Goal: Information Seeking & Learning: Learn about a topic

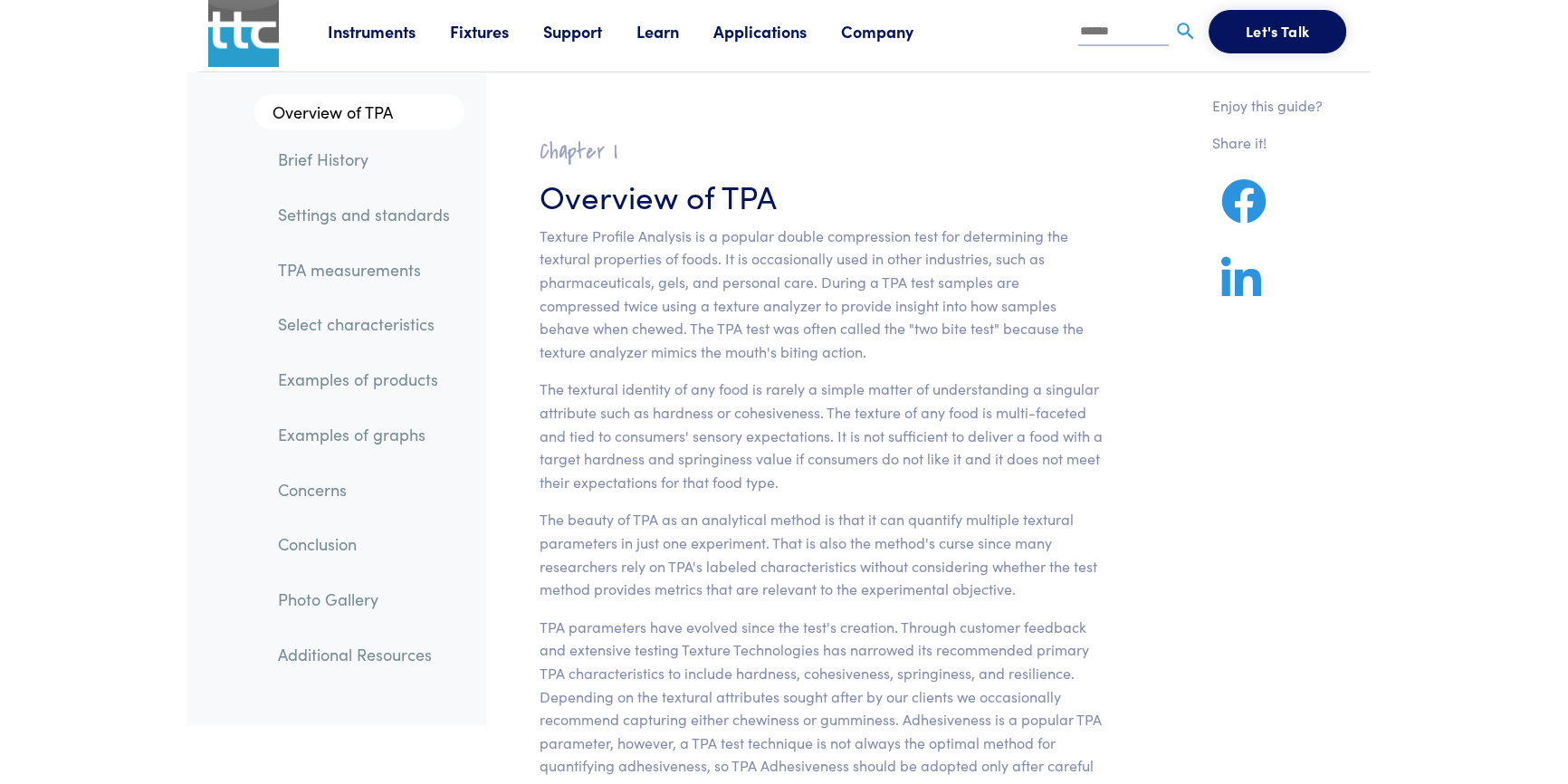
click at [380, 280] on link "TPA measurements" at bounding box center [364, 269] width 201 height 42
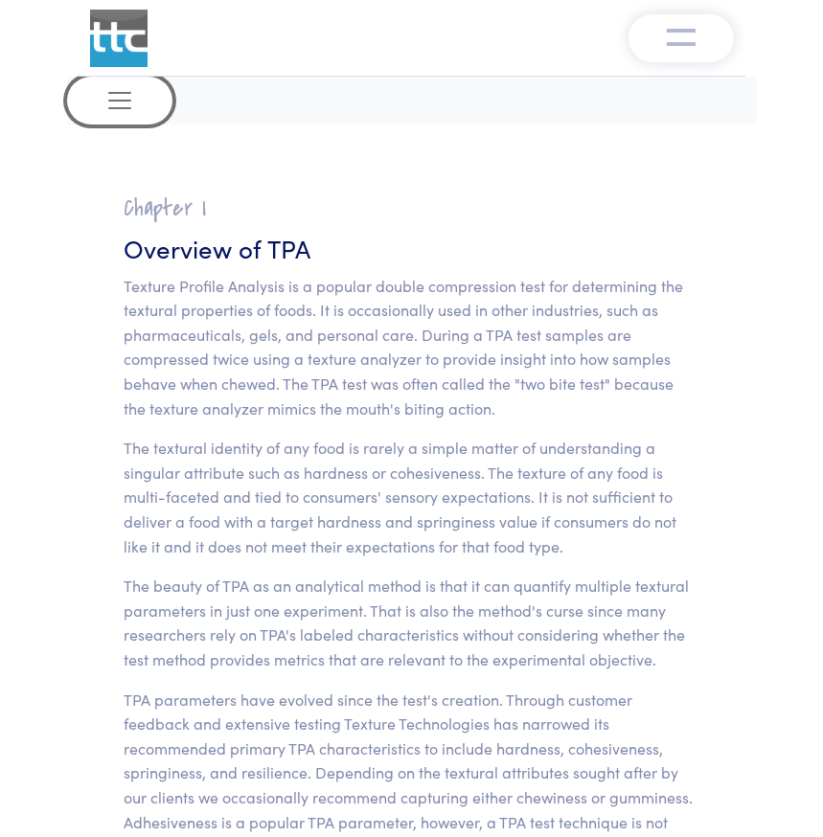
click at [114, 105] on span "Toggle navigation" at bounding box center [119, 100] width 29 height 29
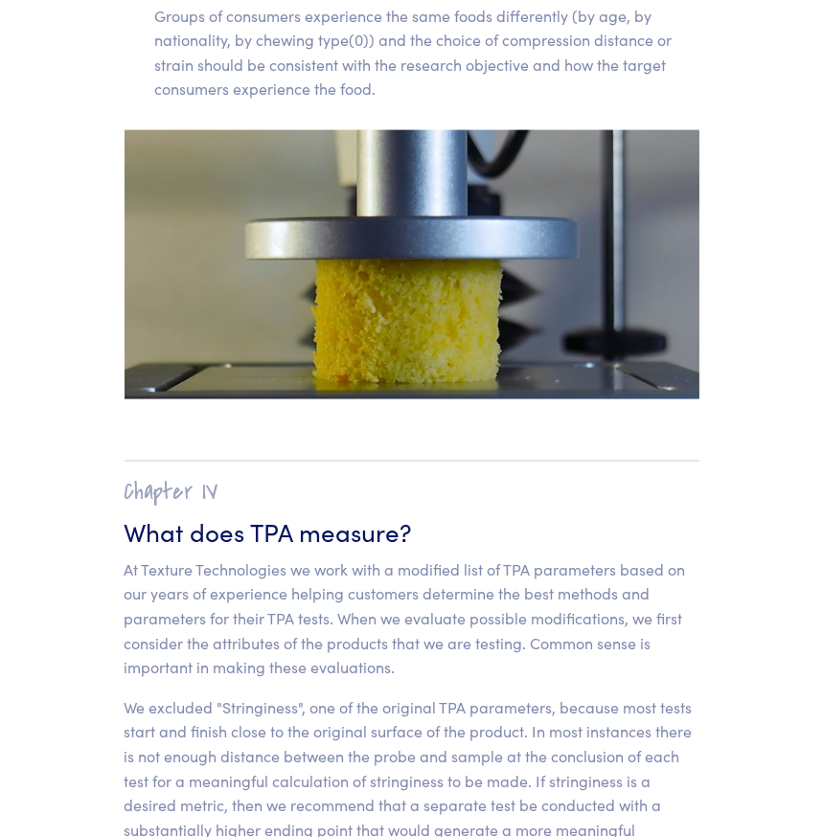
scroll to position [12626, 0]
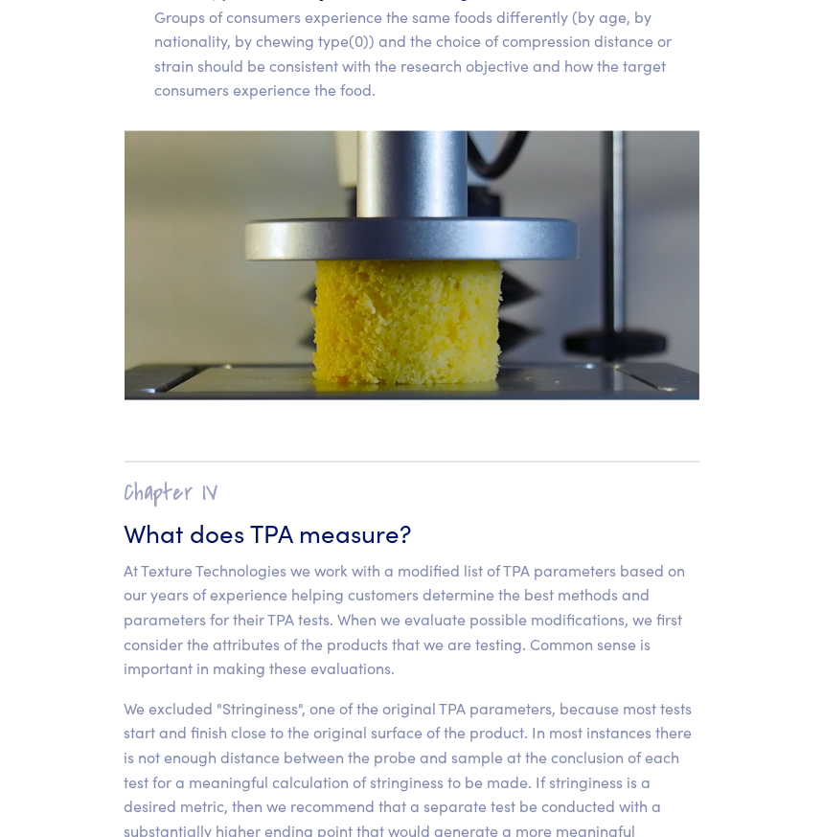
click at [171, 478] on h2 "Chapter IV" at bounding box center [412, 493] width 575 height 30
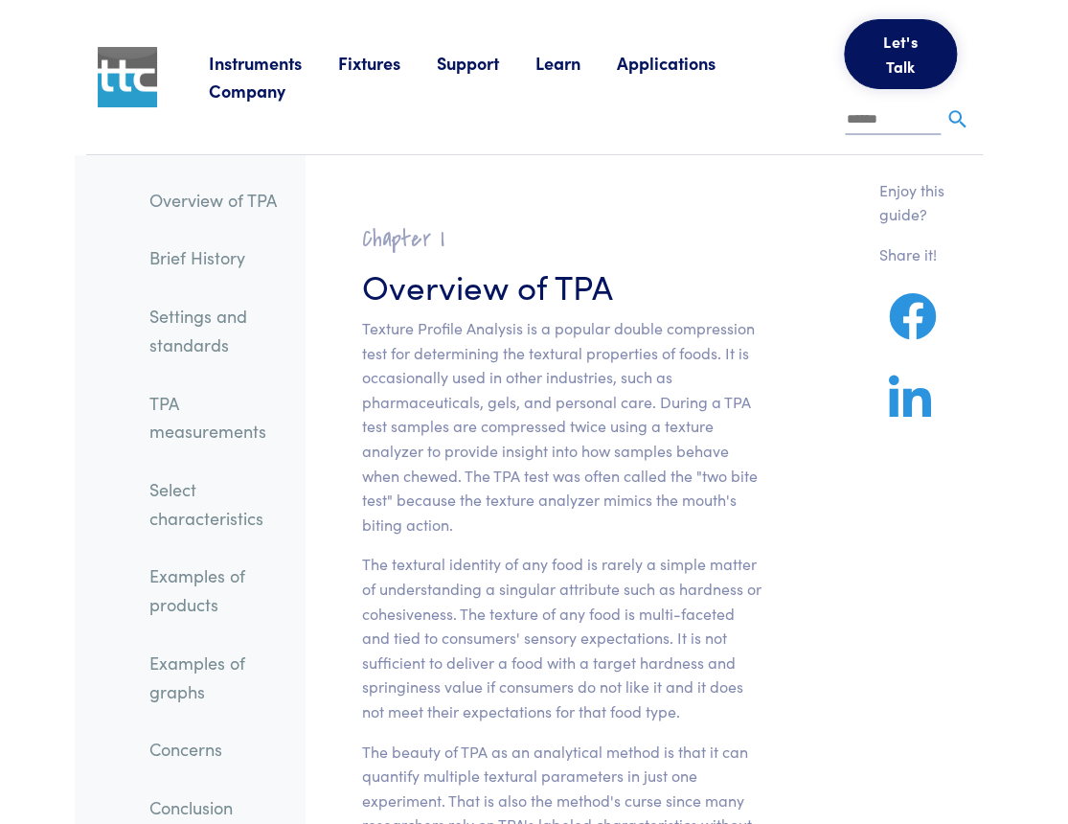
click at [232, 429] on link "TPA measurements" at bounding box center [219, 417] width 171 height 72
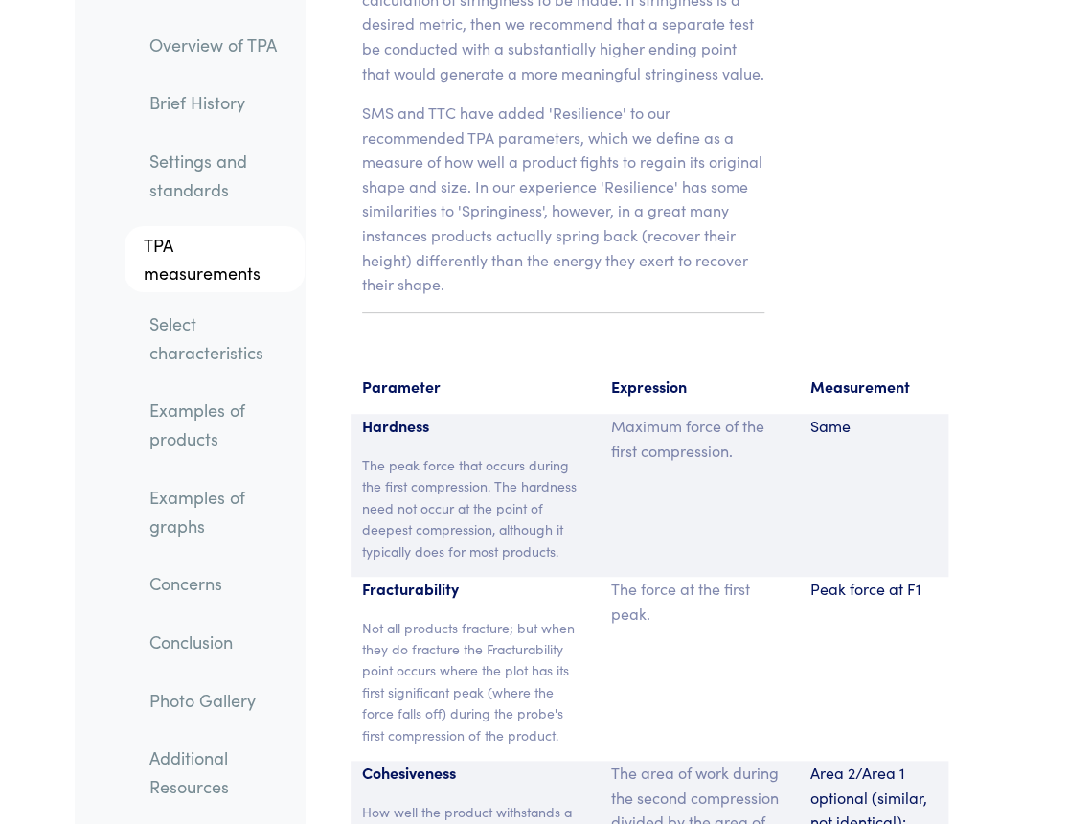
scroll to position [16442, 0]
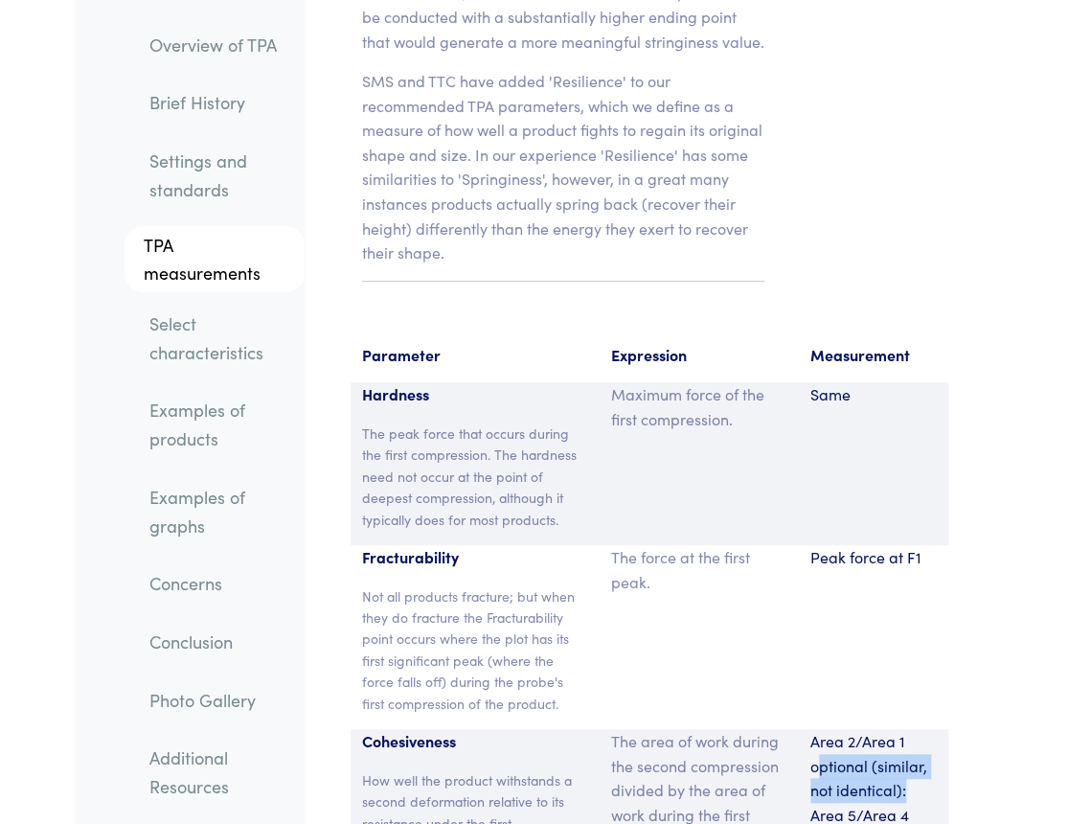
drag, startPoint x: 814, startPoint y: 577, endPoint x: 913, endPoint y: 598, distance: 100.9
click at [822, 729] on p "Area 2/Area 1 optional (similar, not identical): Area 5/Area 4" at bounding box center [873, 778] width 126 height 98
click at [822, 729] on div "Area 2/Area 1 optional (similar, not identical): Area 5/Area 4" at bounding box center [873, 799] width 149 height 141
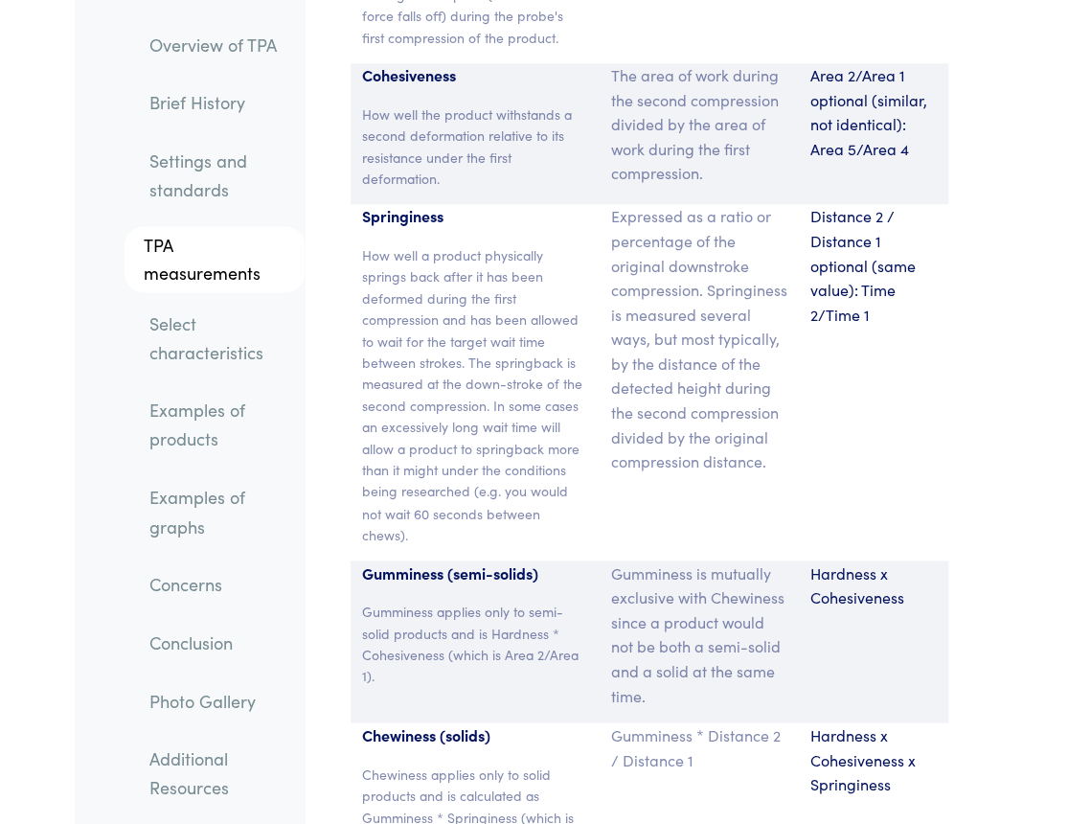
scroll to position [17139, 0]
